Goal: Navigation & Orientation: Find specific page/section

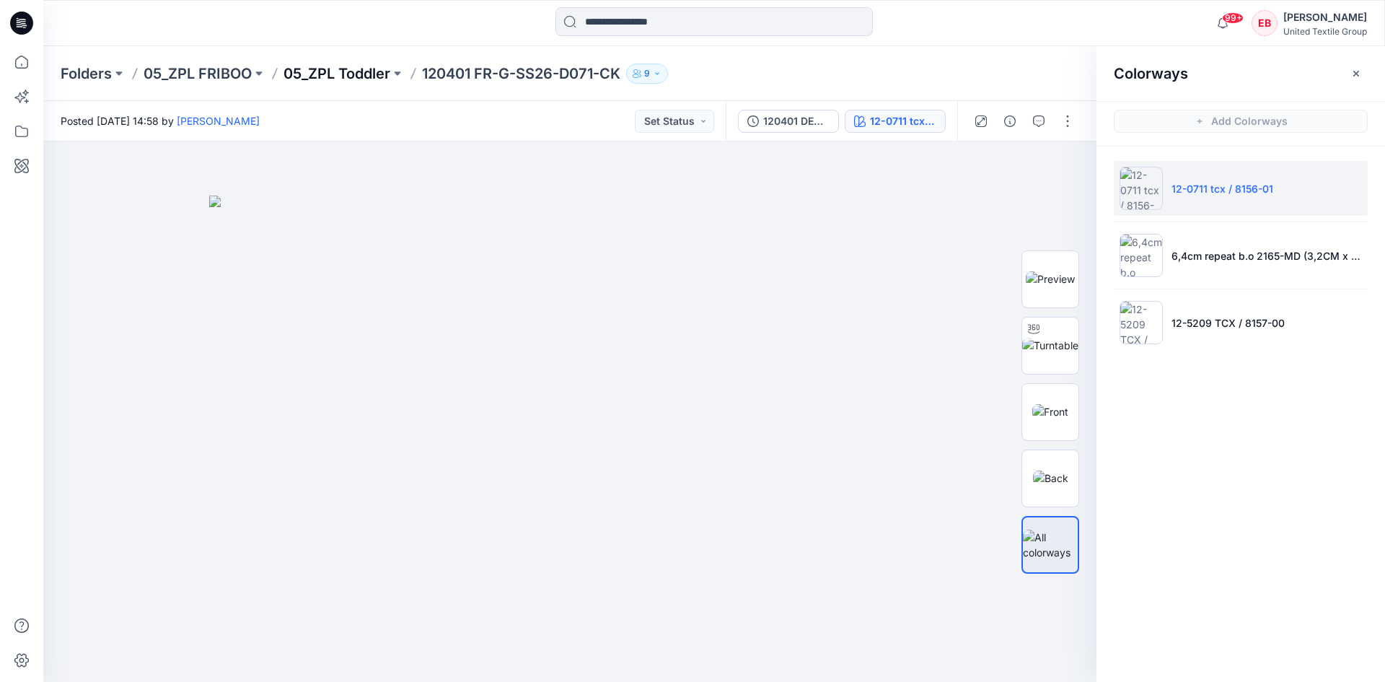
click at [350, 77] on p "05_ZPL Toddler" at bounding box center [337, 73] width 107 height 20
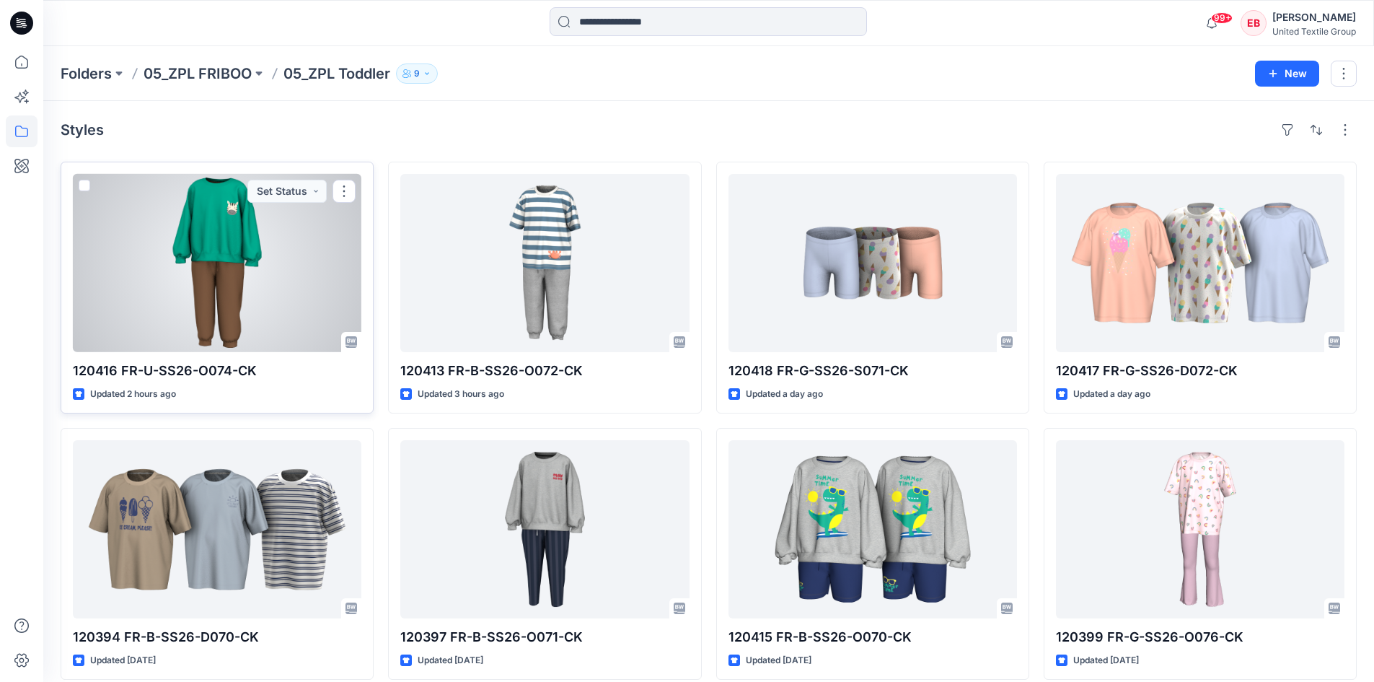
click at [254, 258] on div at bounding box center [217, 263] width 289 height 178
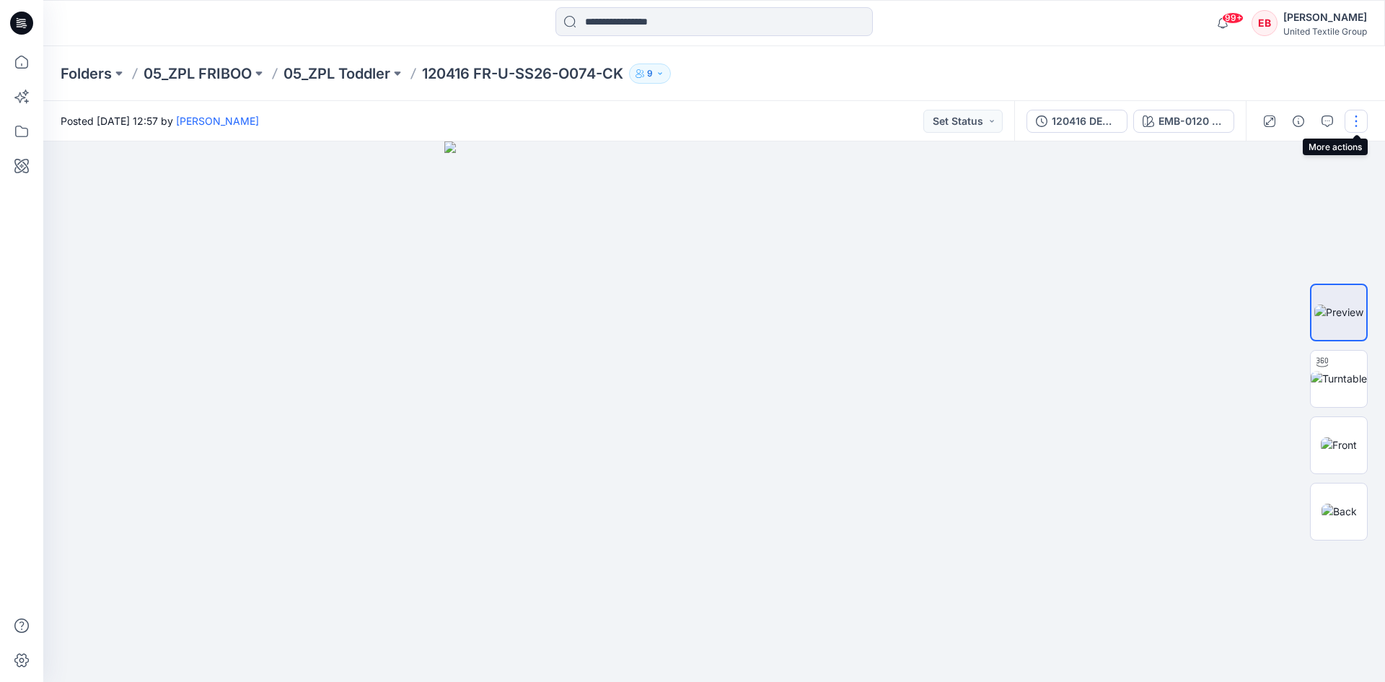
click at [1353, 123] on button "button" at bounding box center [1356, 121] width 23 height 23
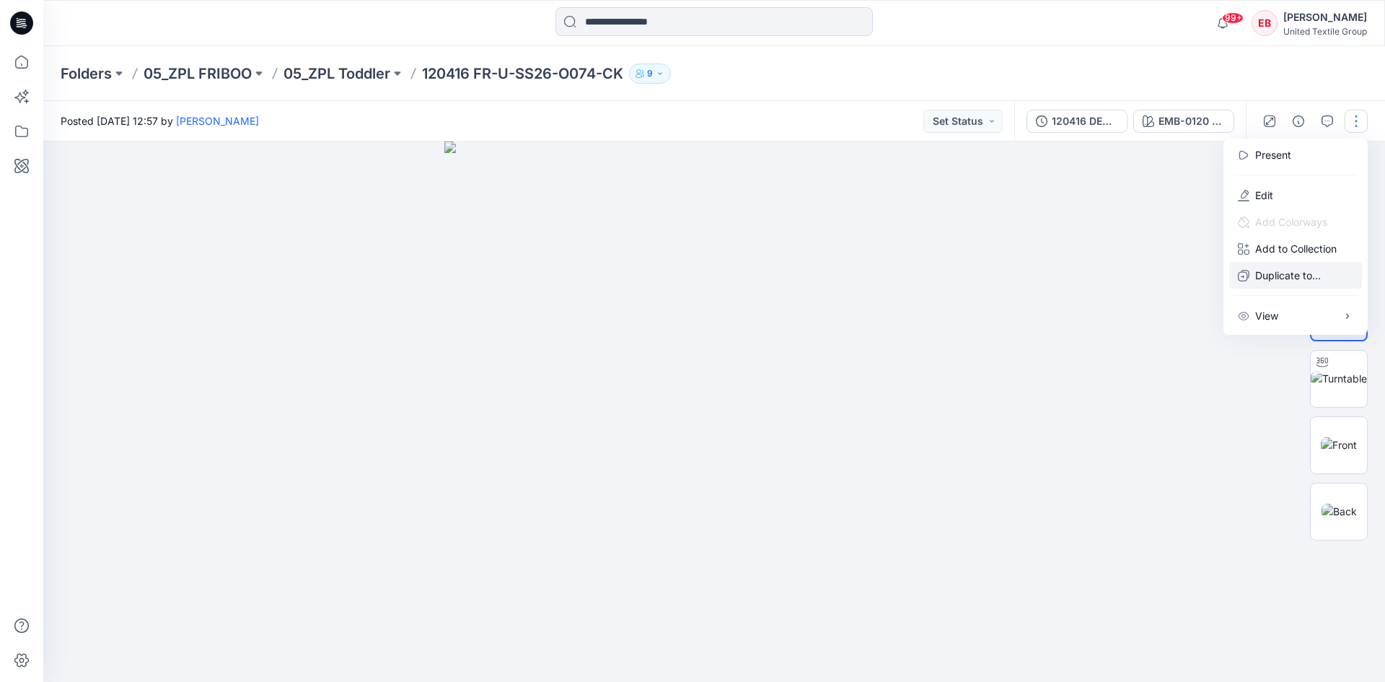
click at [1268, 273] on p "Duplicate to..." at bounding box center [1288, 275] width 66 height 15
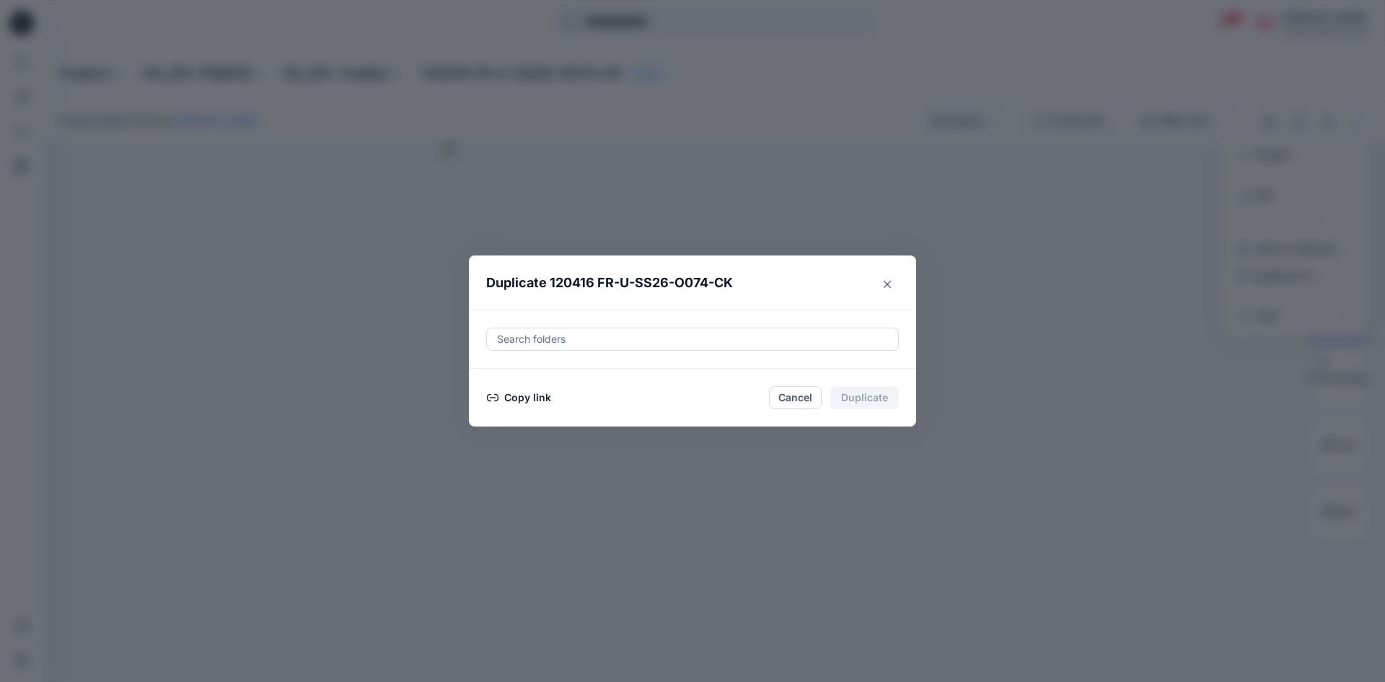
click at [531, 405] on button "Copy link" at bounding box center [519, 397] width 66 height 17
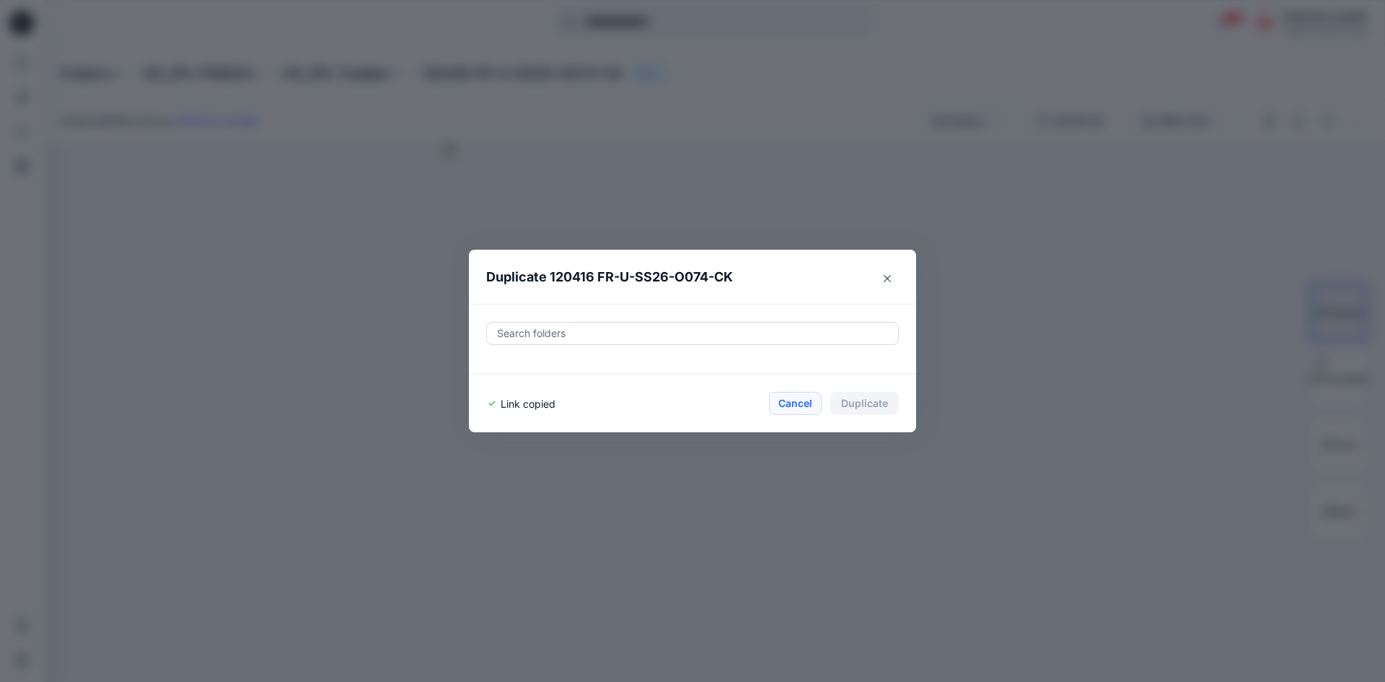
click at [786, 407] on button "Cancel" at bounding box center [795, 403] width 53 height 23
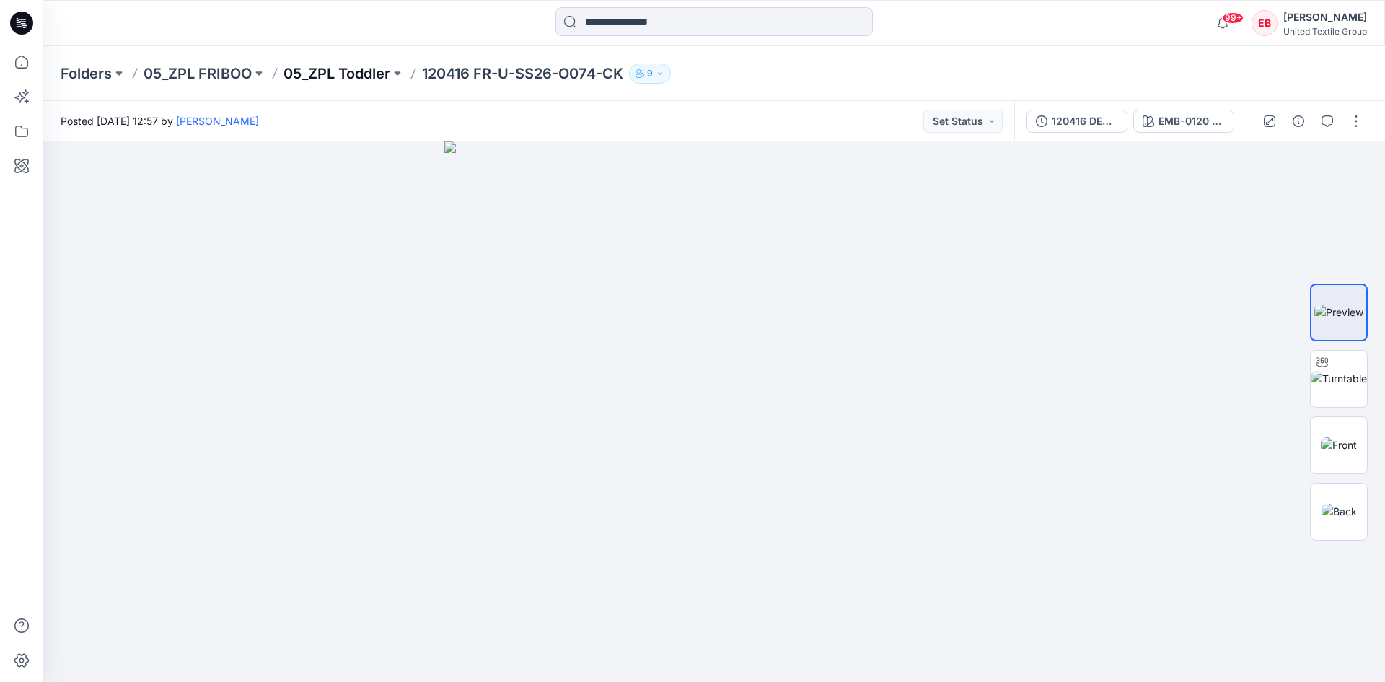
click at [346, 74] on p "05_ZPL Toddler" at bounding box center [337, 73] width 107 height 20
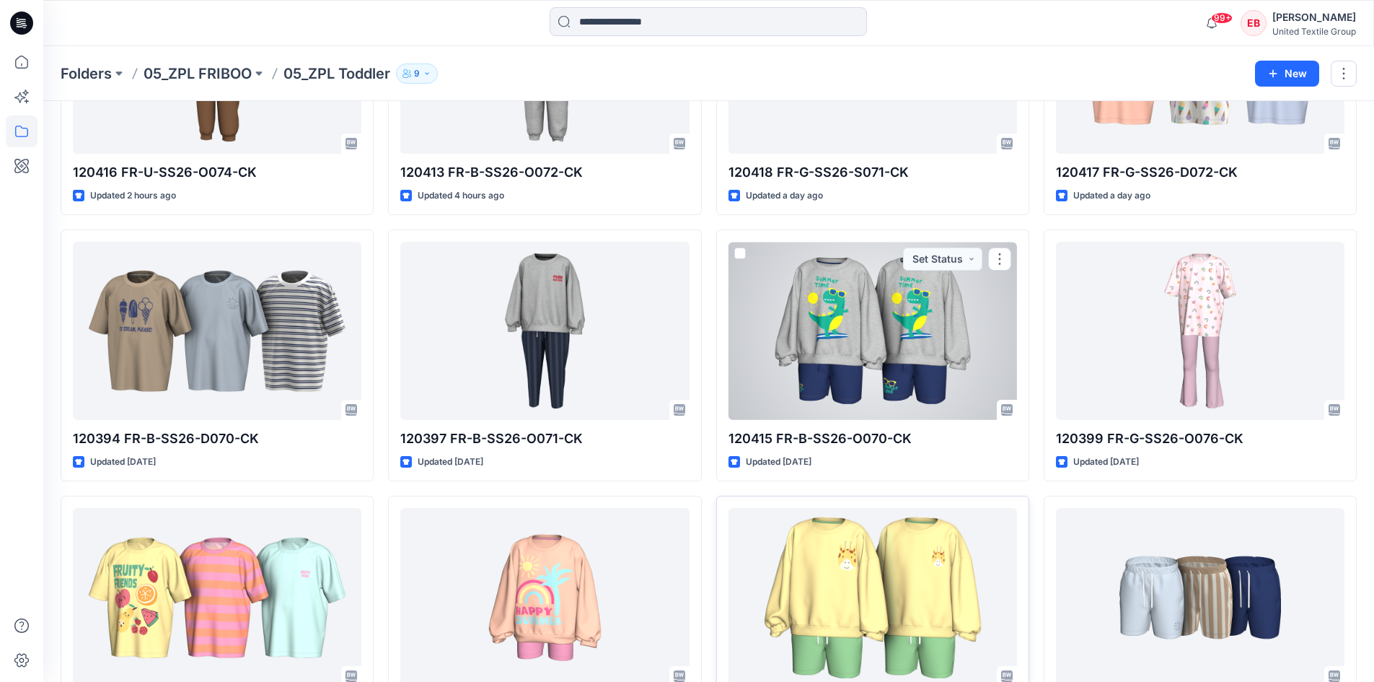
scroll to position [334, 0]
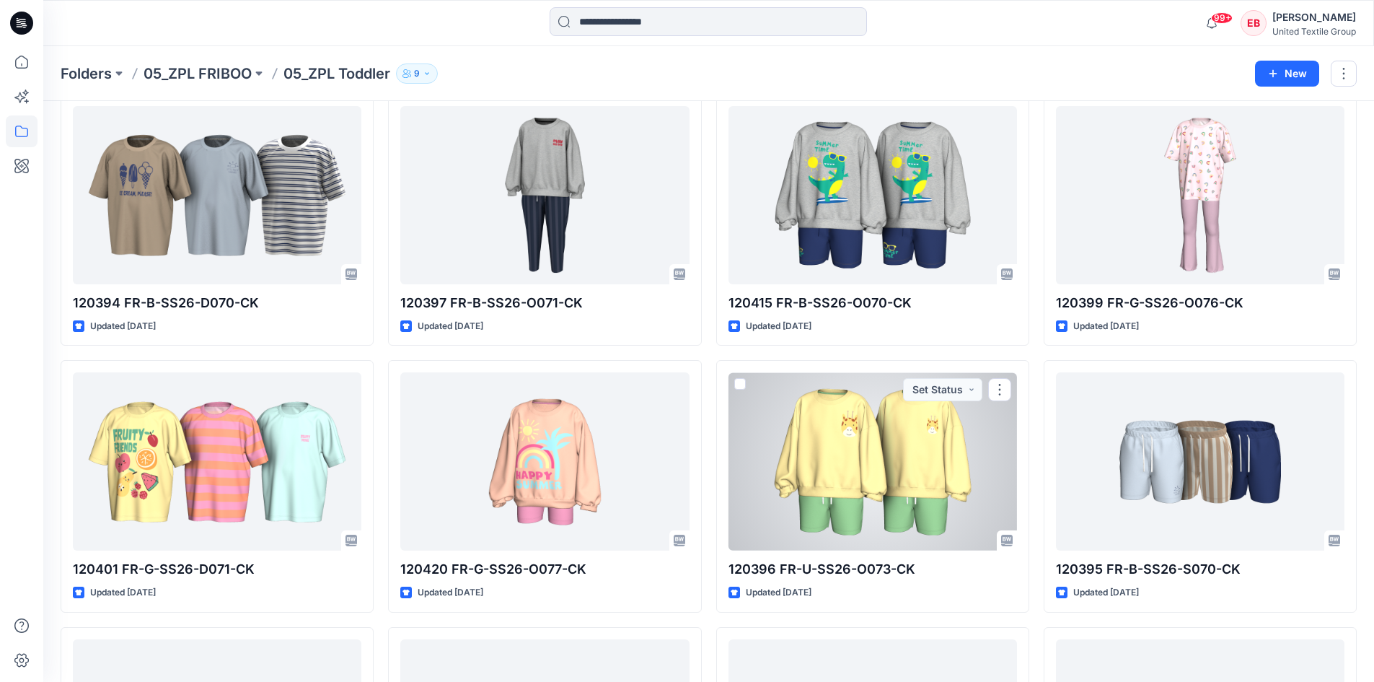
click at [900, 471] on div at bounding box center [873, 461] width 289 height 178
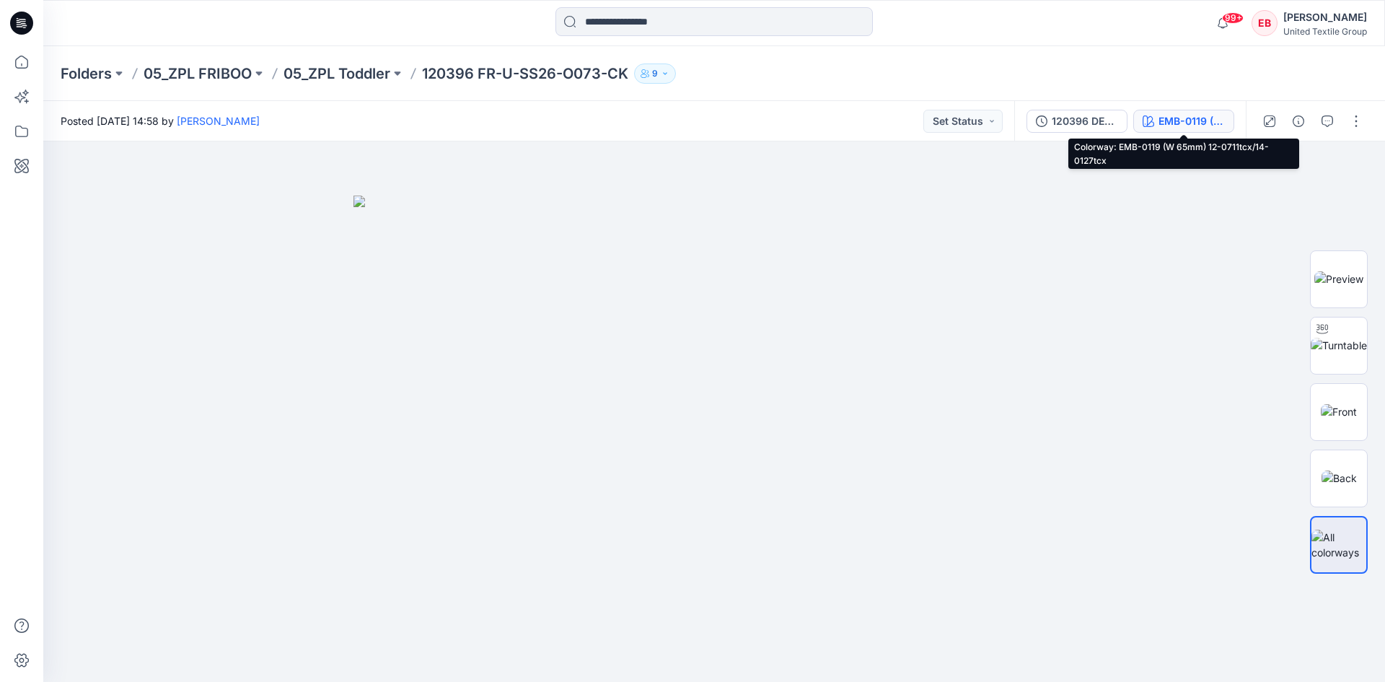
click at [1154, 124] on icon "button" at bounding box center [1149, 121] width 12 height 12
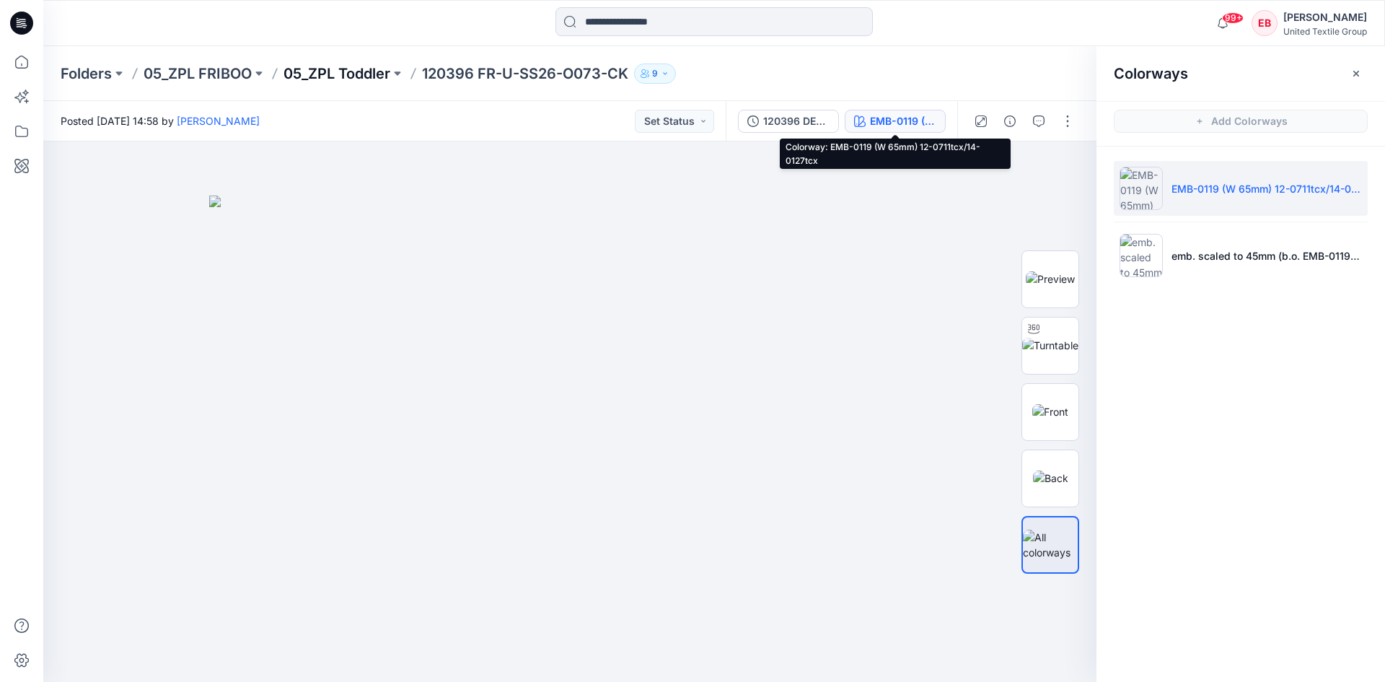
click at [328, 72] on p "05_ZPL Toddler" at bounding box center [337, 73] width 107 height 20
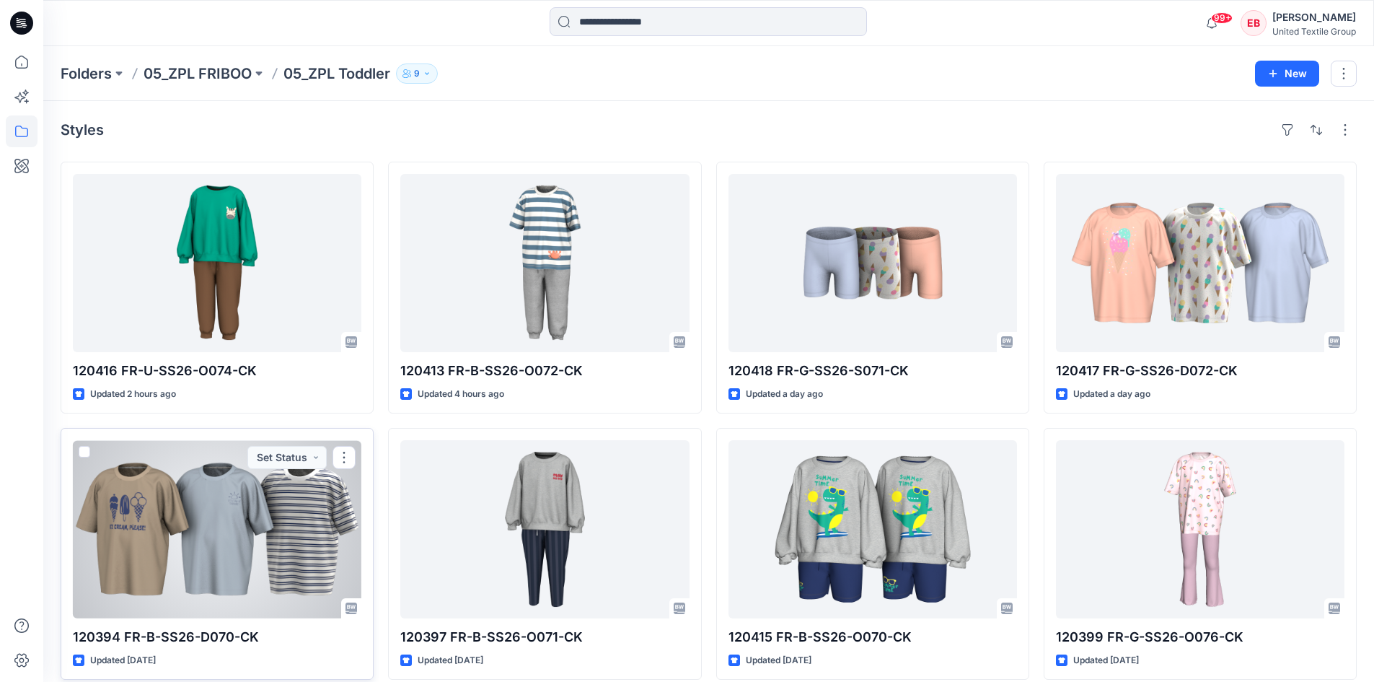
click at [194, 578] on div at bounding box center [217, 529] width 289 height 178
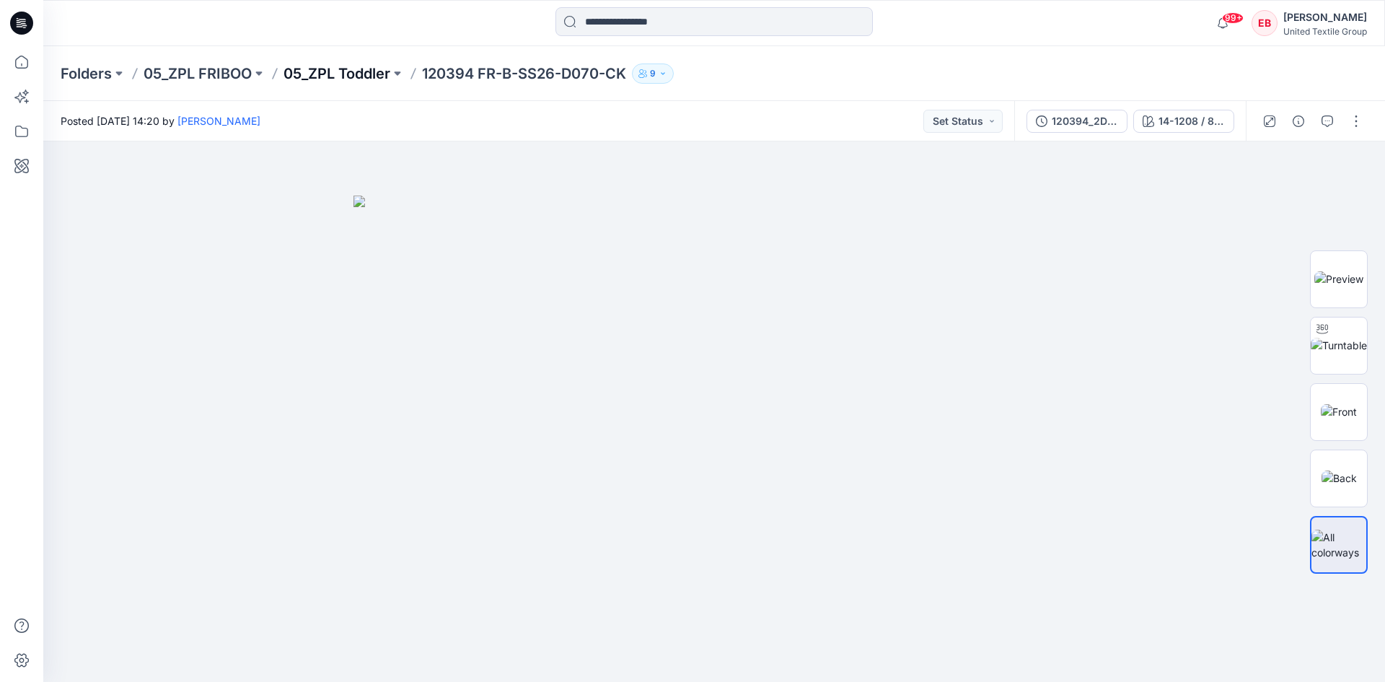
click at [315, 74] on p "05_ZPL Toddler" at bounding box center [337, 73] width 107 height 20
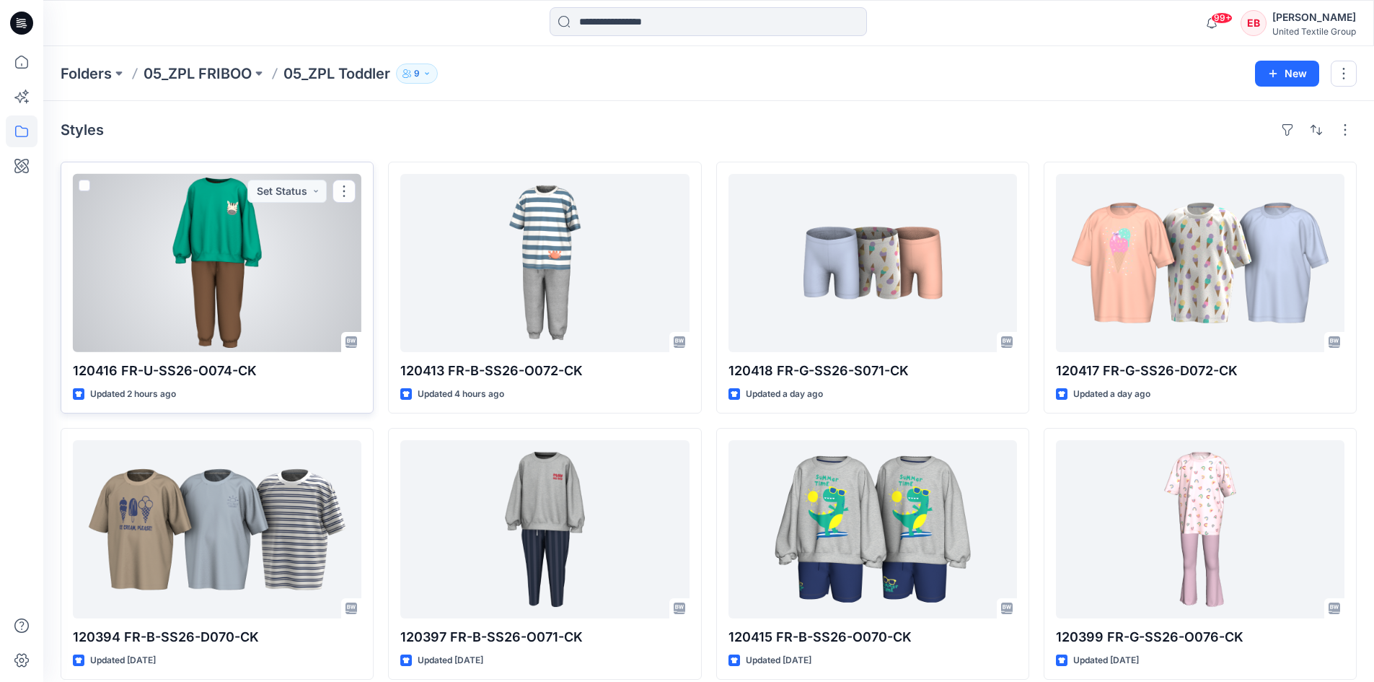
click at [258, 264] on div at bounding box center [217, 263] width 289 height 178
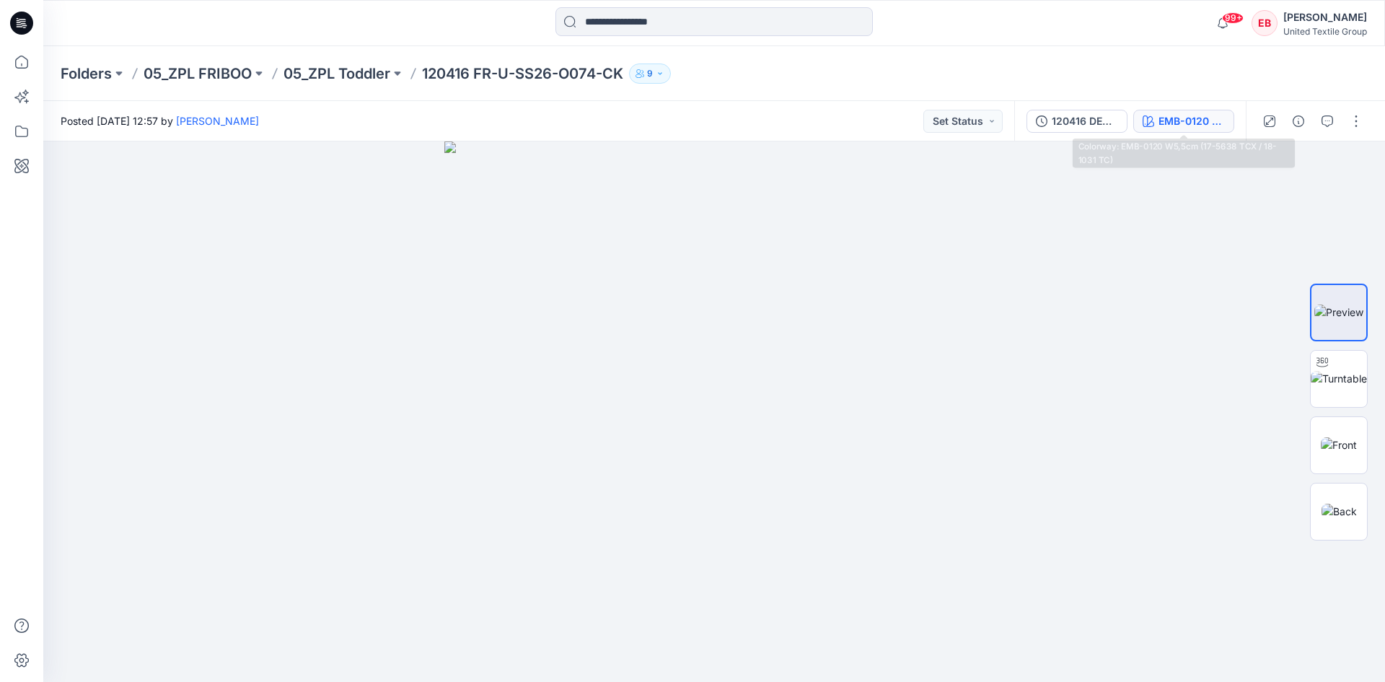
click at [1200, 123] on div "EMB-0120 W5,5cm (17-5638 TCX / 18-1031 TC)" at bounding box center [1192, 121] width 66 height 16
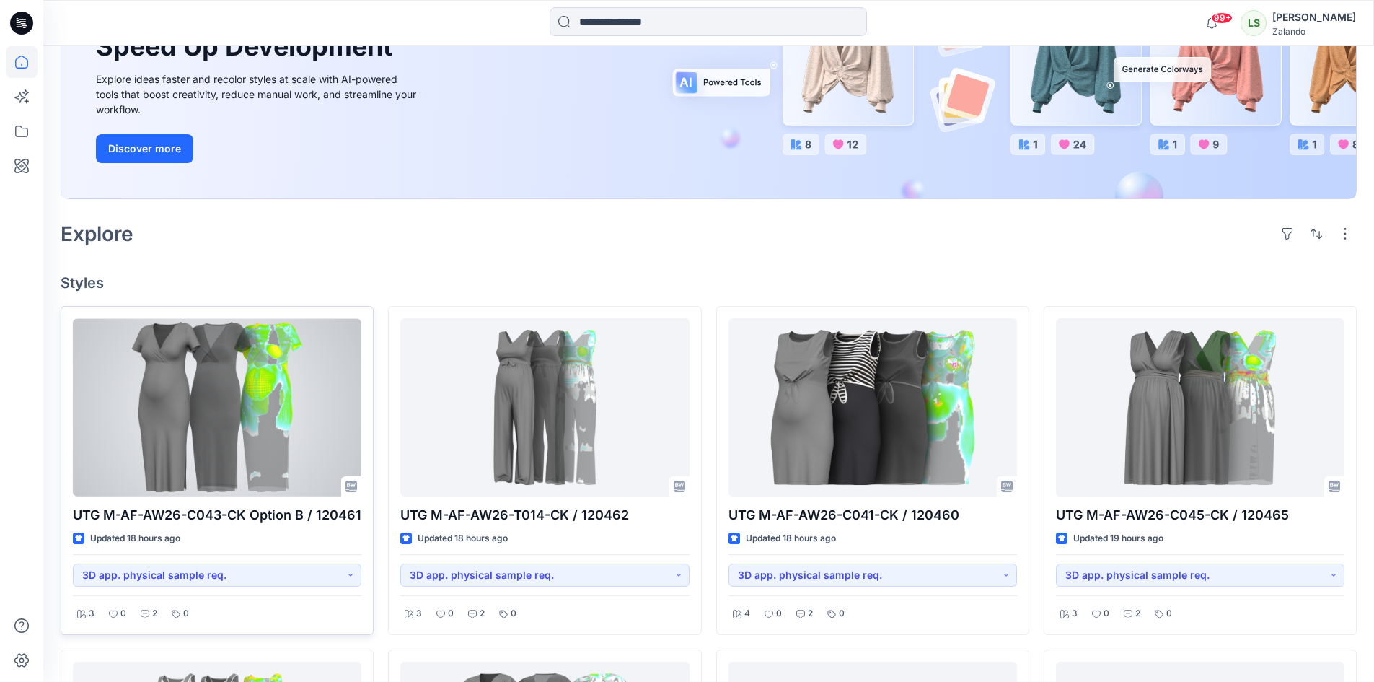
scroll to position [216, 0]
